Goal: Obtain resource: Download file/media

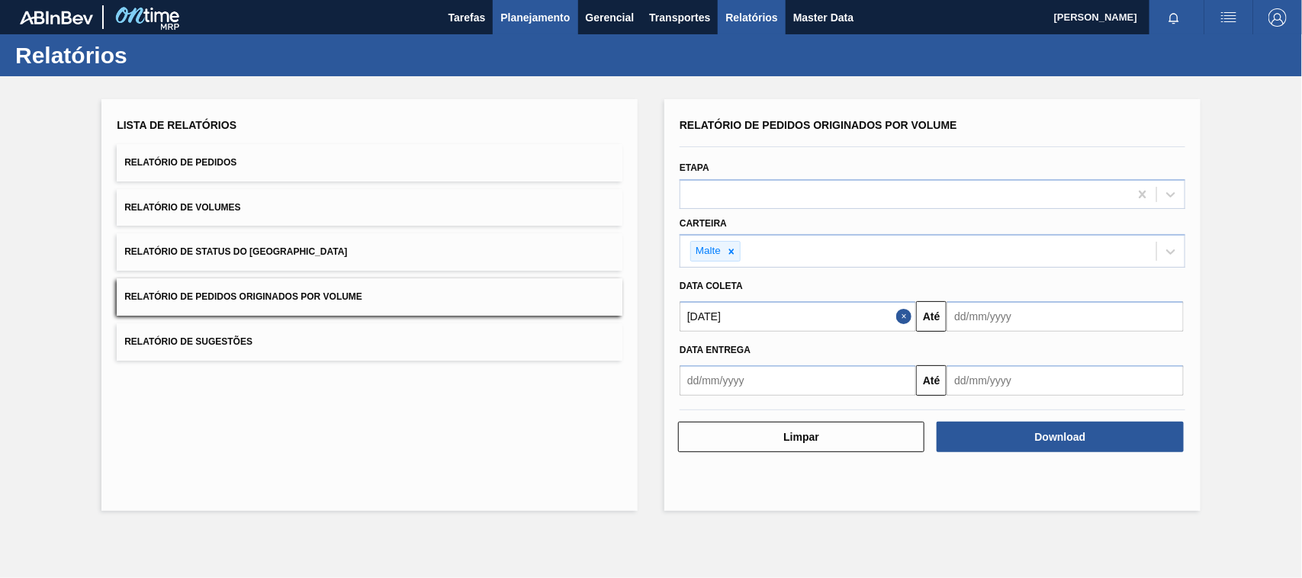
click at [530, 9] on span "Planejamento" at bounding box center [535, 17] width 69 height 18
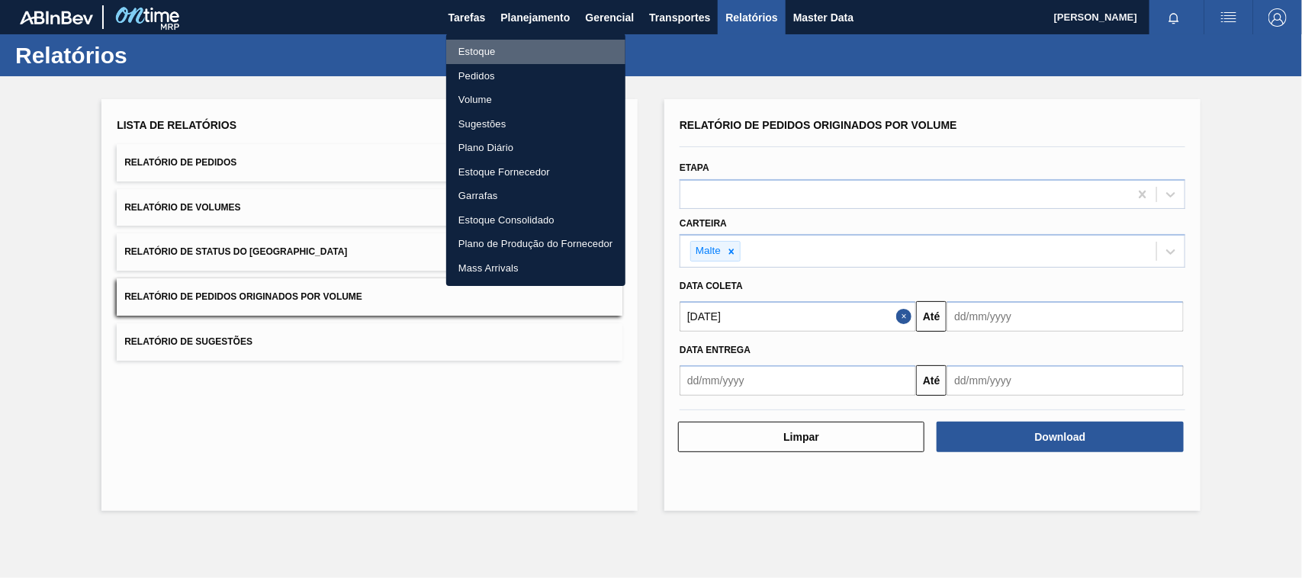
click at [465, 50] on li "Estoque" at bounding box center [535, 52] width 179 height 24
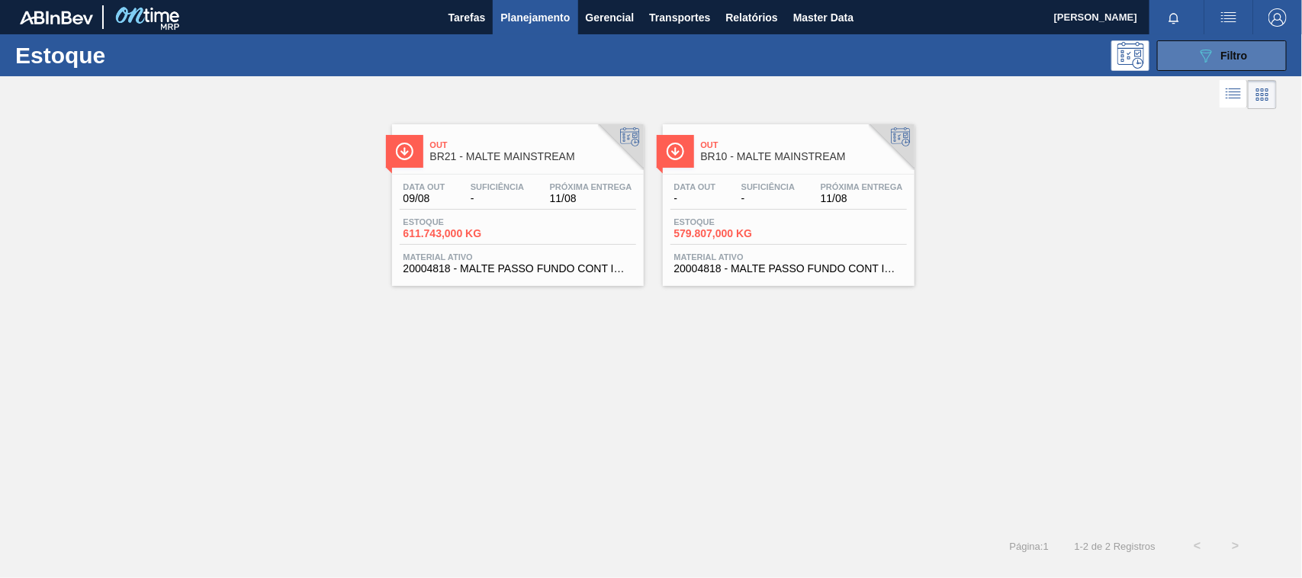
click at [1208, 42] on button "089F7B8B-B2A5-4AFE-B5C0-19BA573D28AC Filtro" at bounding box center [1223, 55] width 130 height 31
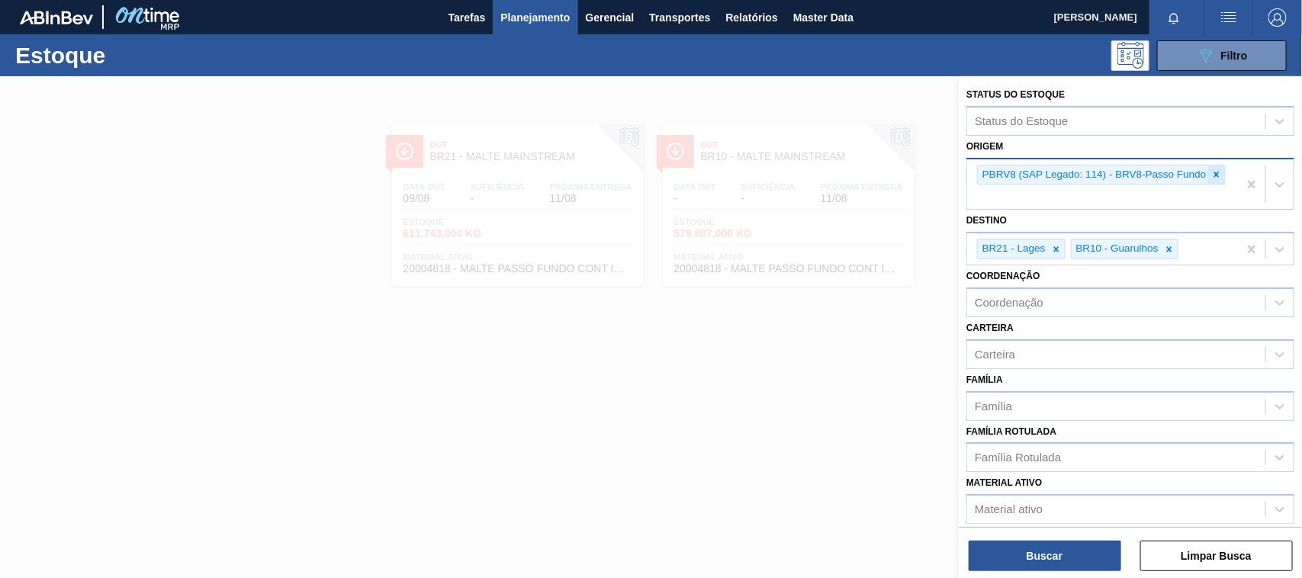
click at [1221, 172] on icon at bounding box center [1217, 174] width 11 height 11
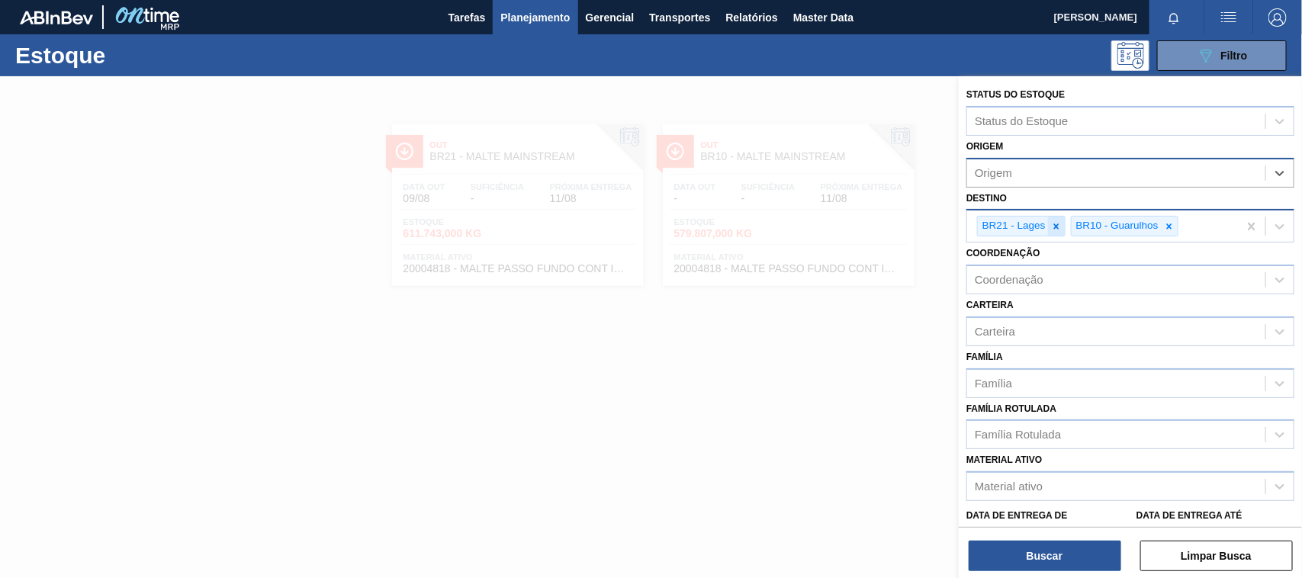
click at [1059, 229] on icon at bounding box center [1056, 226] width 11 height 11
click at [1076, 229] on icon at bounding box center [1076, 226] width 11 height 11
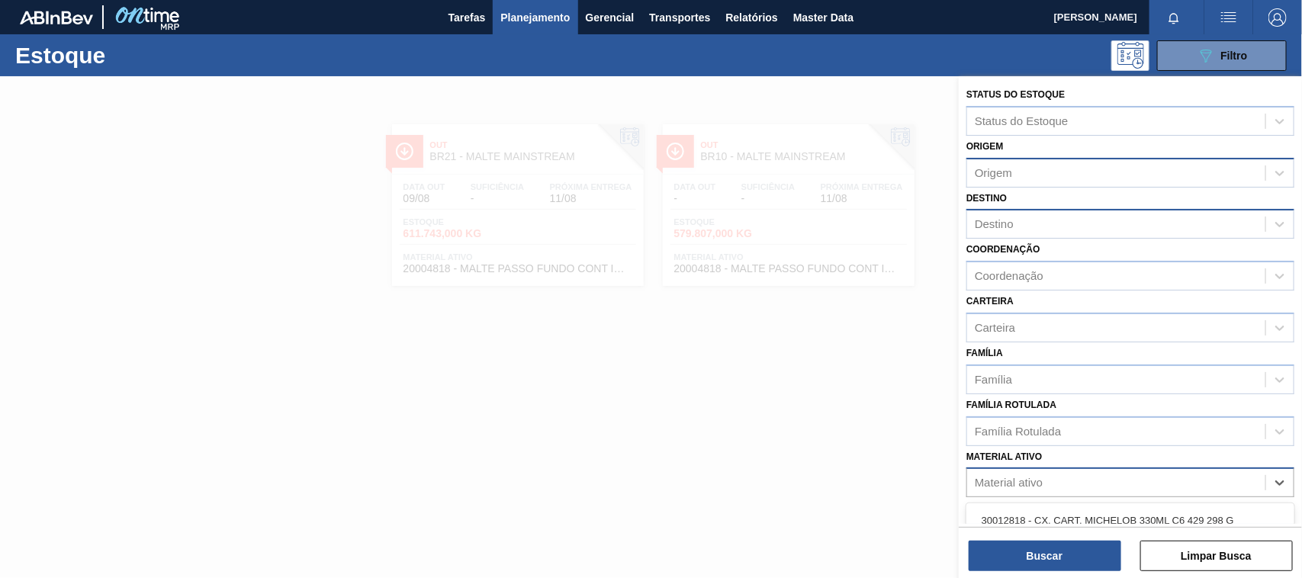
click at [990, 477] on div "Material ativo" at bounding box center [1009, 483] width 68 height 13
paste ativo "20000480"
type ativo "20000480"
click at [1050, 516] on div "20000480 - MALTE PILSEN TRES ARROIOS ARGENTINO GRAN" at bounding box center [1131, 521] width 328 height 28
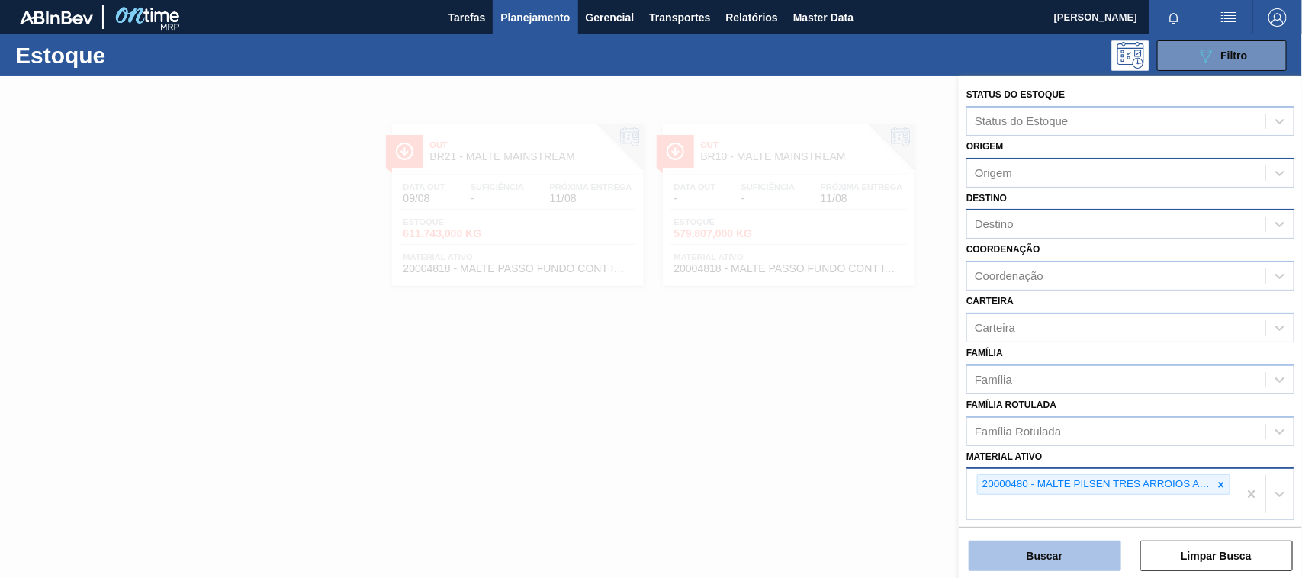
click at [1066, 554] on button "Buscar" at bounding box center [1045, 556] width 153 height 31
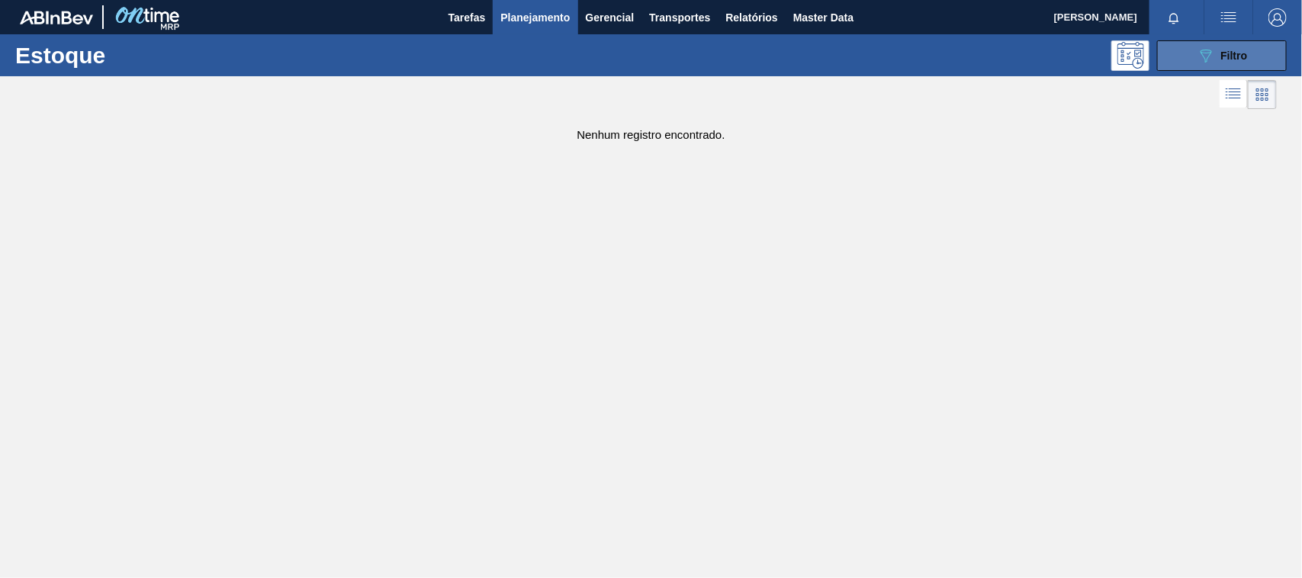
click at [1184, 57] on button "089F7B8B-B2A5-4AFE-B5C0-19BA573D28AC Filtro" at bounding box center [1223, 55] width 130 height 31
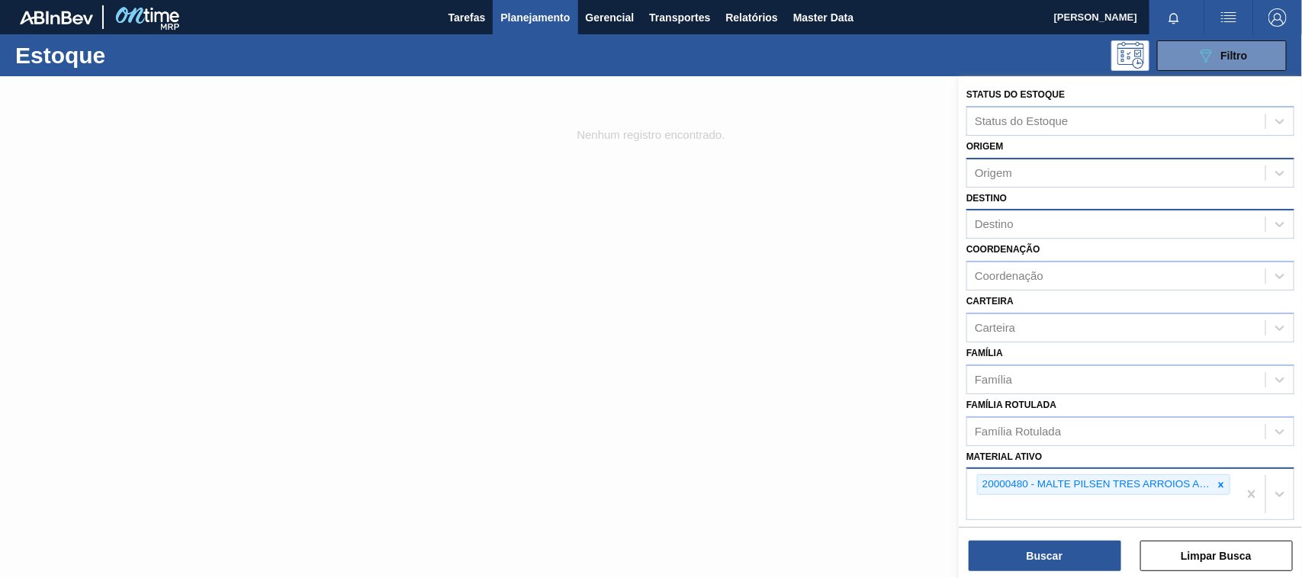
click at [1135, 482] on div "20000480 - MALTE PILSEN TRES ARROIOS ARGENTINO GRAN" at bounding box center [1095, 484] width 235 height 19
click at [749, 15] on span "Relatórios" at bounding box center [752, 17] width 52 height 18
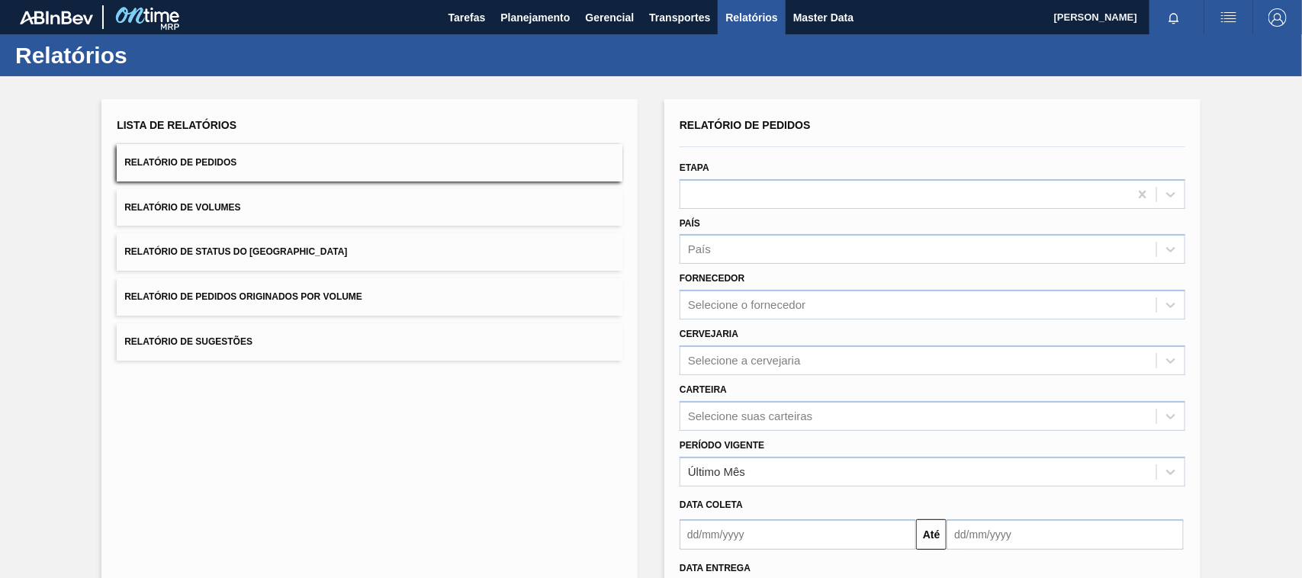
click at [230, 275] on div "Lista de Relatórios Relatório de Pedidos Relatório de Volumes Relatório de Stat…" at bounding box center [370, 237] width 506 height 246
click at [229, 292] on span "Relatório de Pedidos Originados por Volume" at bounding box center [243, 296] width 238 height 11
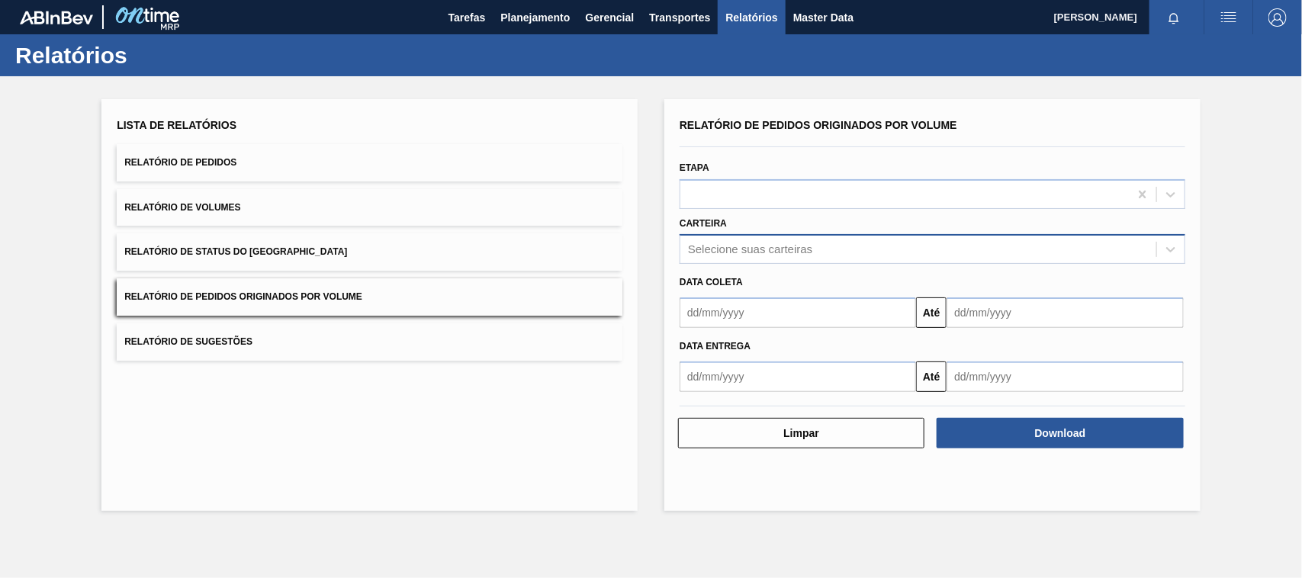
click at [710, 248] on div "Selecione suas carteiras" at bounding box center [750, 249] width 124 height 13
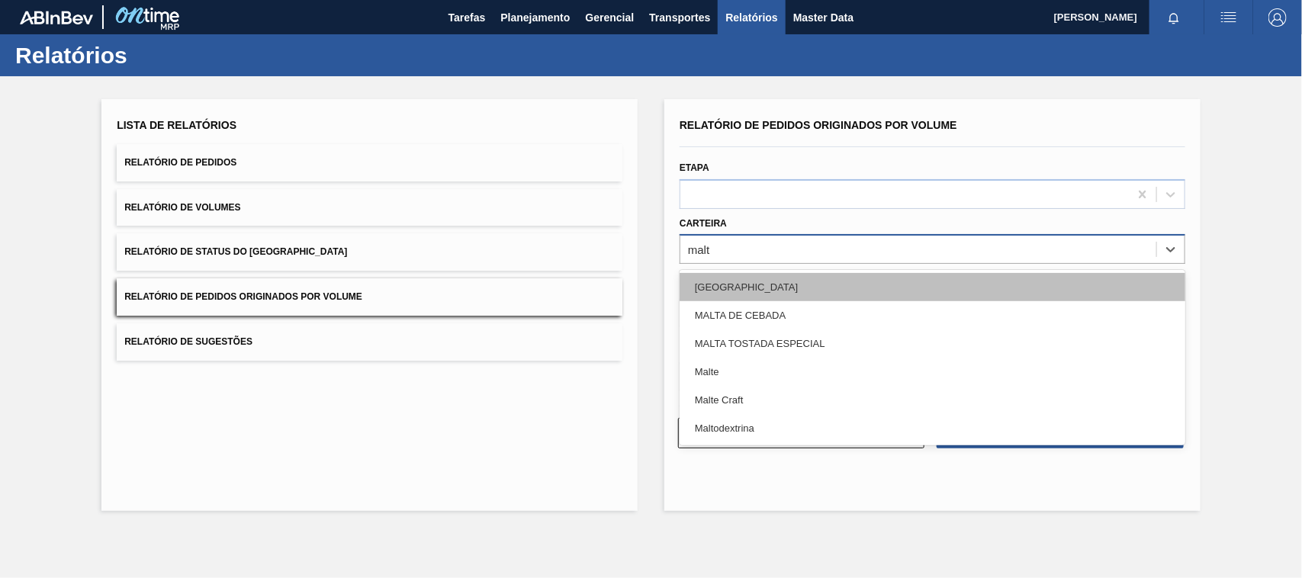
type input "malte"
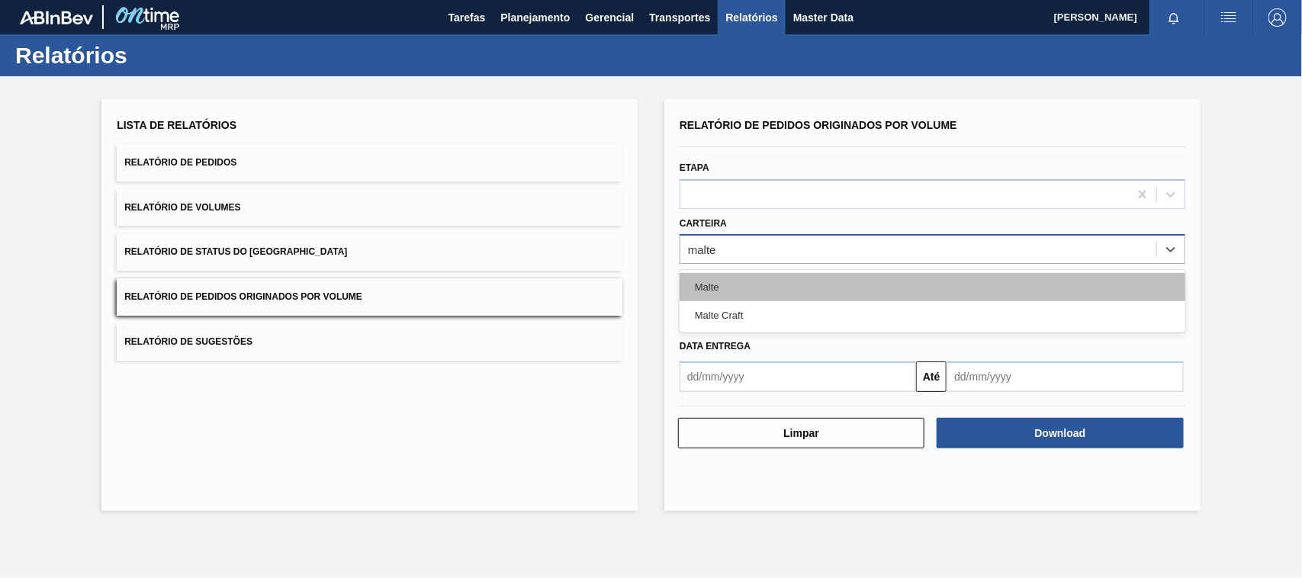
click at [720, 283] on div "Malte" at bounding box center [933, 287] width 506 height 28
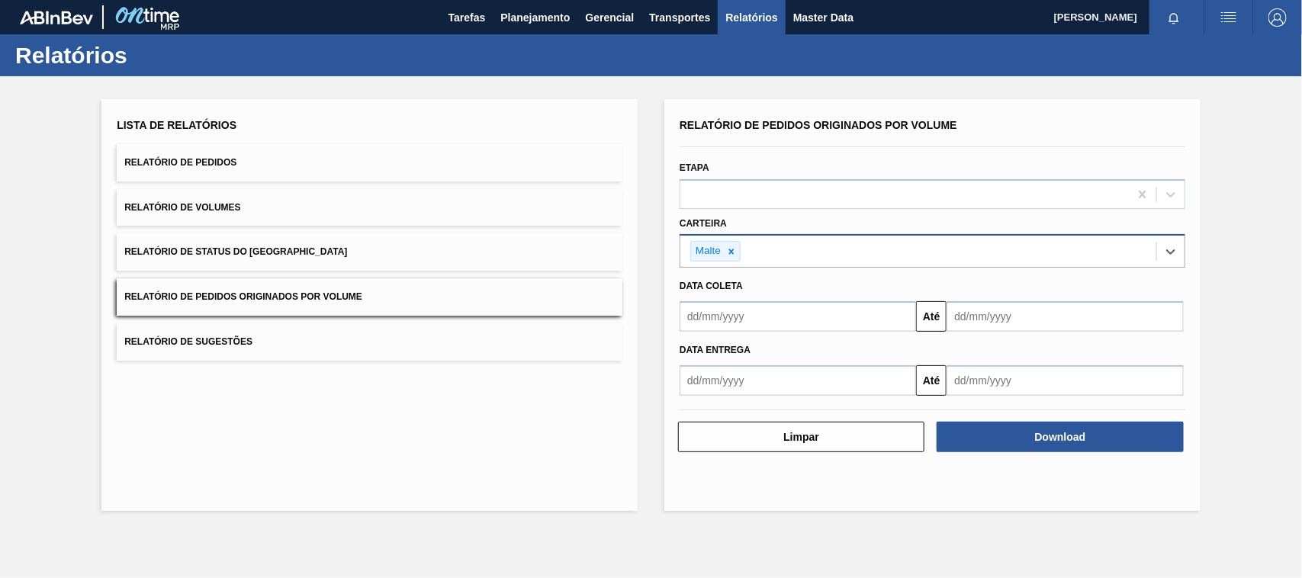
click at [735, 320] on input "text" at bounding box center [798, 316] width 237 height 31
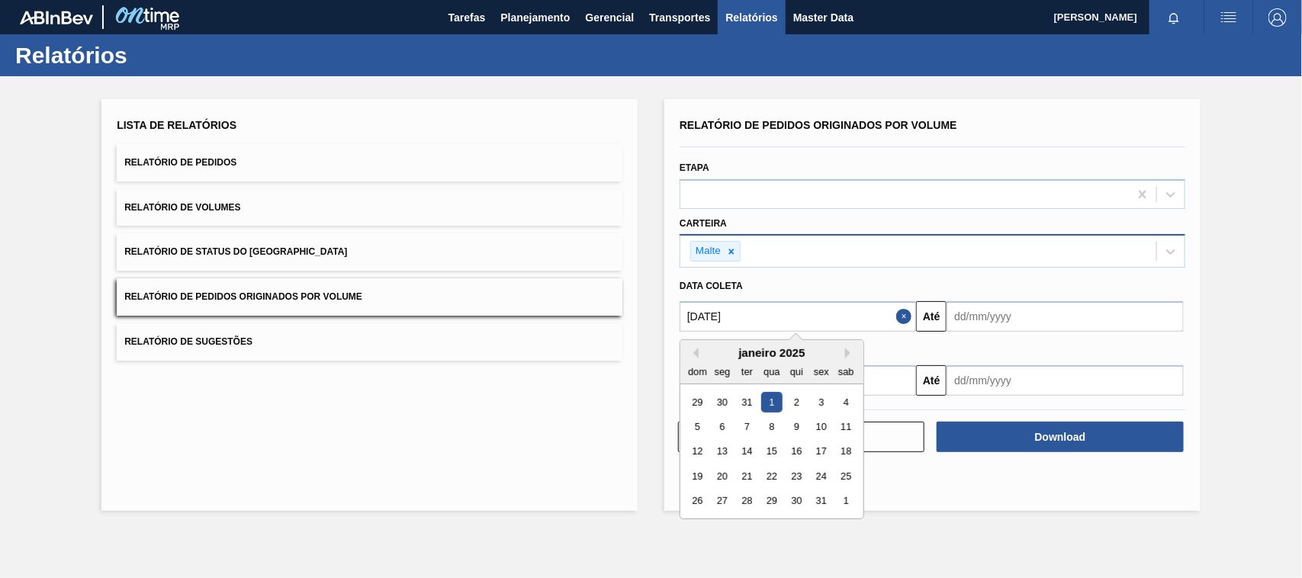
type input "[DATE]"
click at [772, 397] on div "1" at bounding box center [772, 402] width 21 height 21
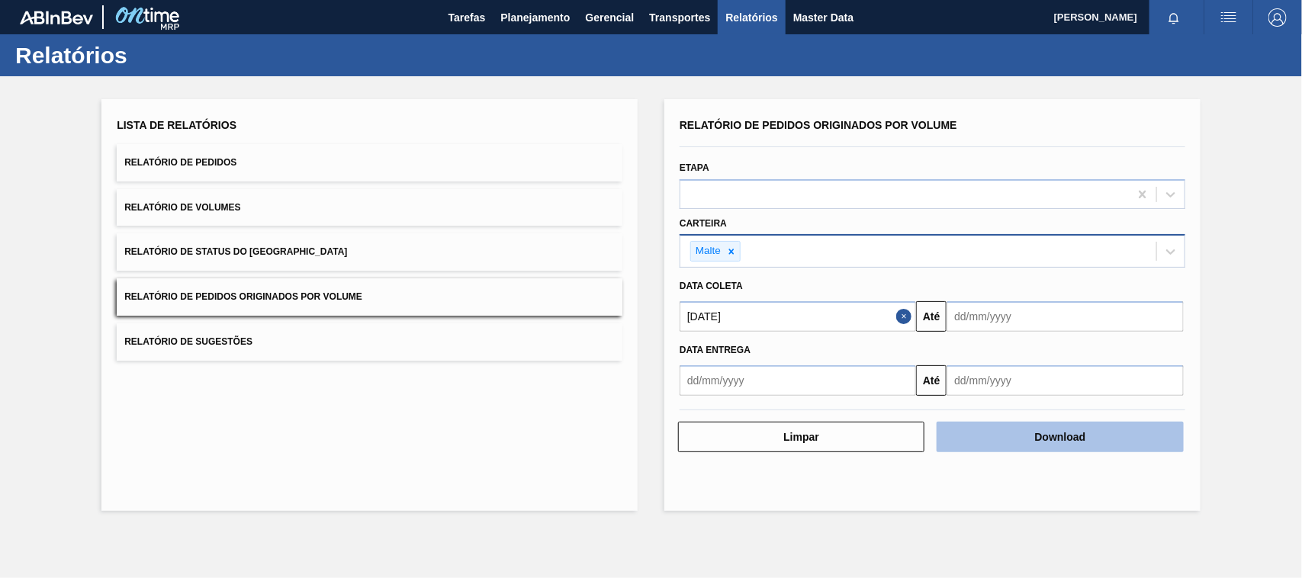
click at [1008, 425] on button "Download" at bounding box center [1060, 437] width 246 height 31
